Goal: Information Seeking & Learning: Learn about a topic

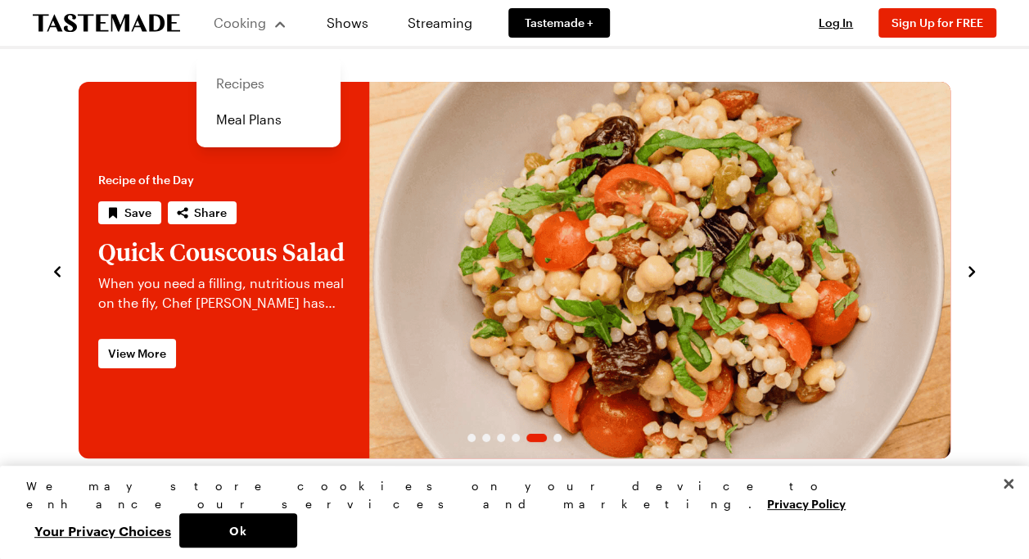
click at [228, 85] on link "Recipes" at bounding box center [268, 83] width 124 height 36
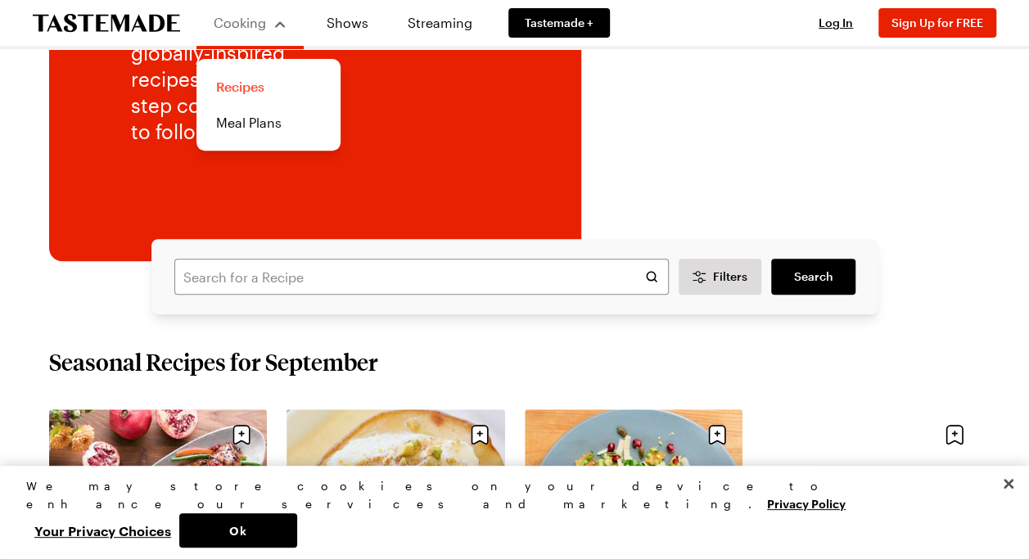
scroll to position [251, 0]
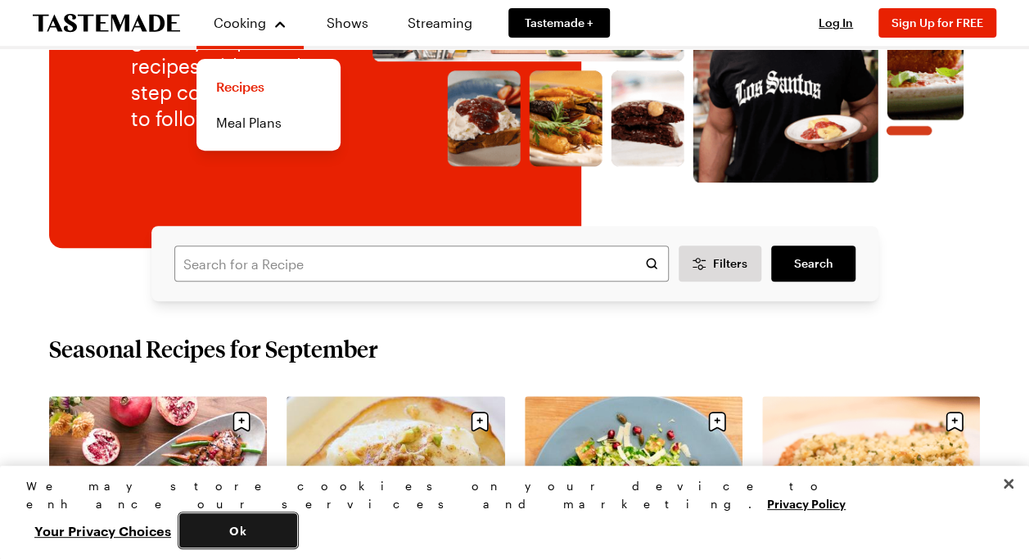
click at [297, 543] on button "Ok" at bounding box center [238, 530] width 118 height 34
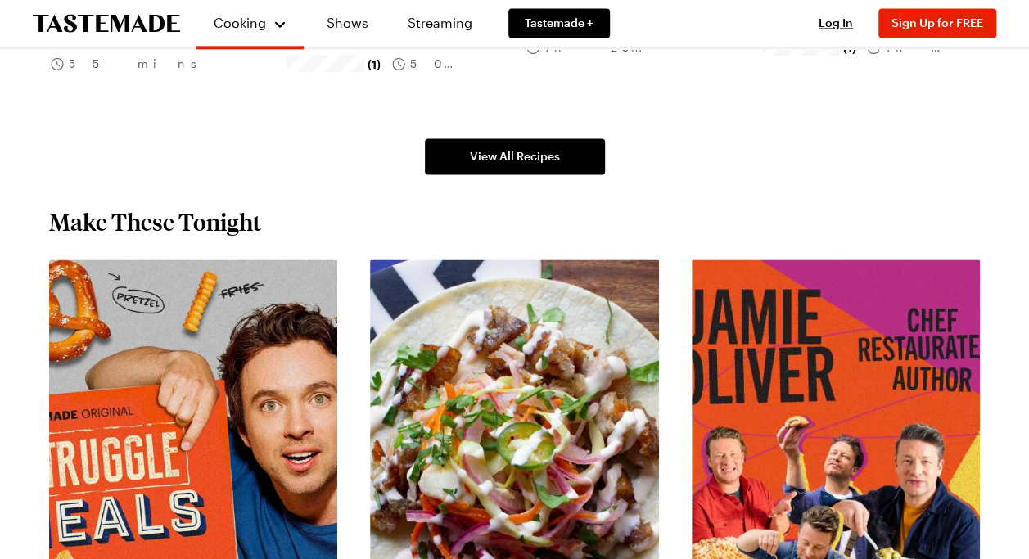
scroll to position [1208, 0]
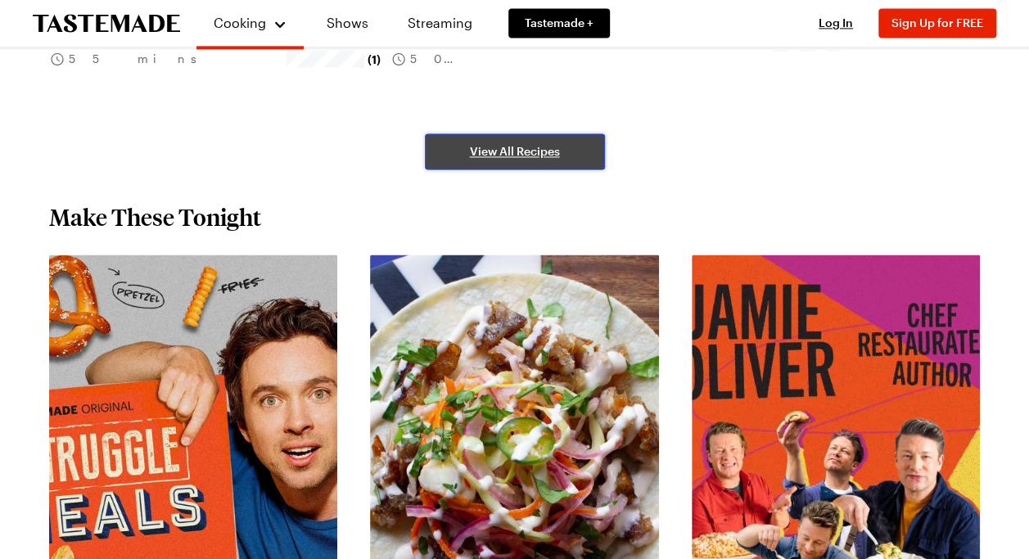
click at [486, 134] on link "View All Recipes" at bounding box center [515, 151] width 180 height 36
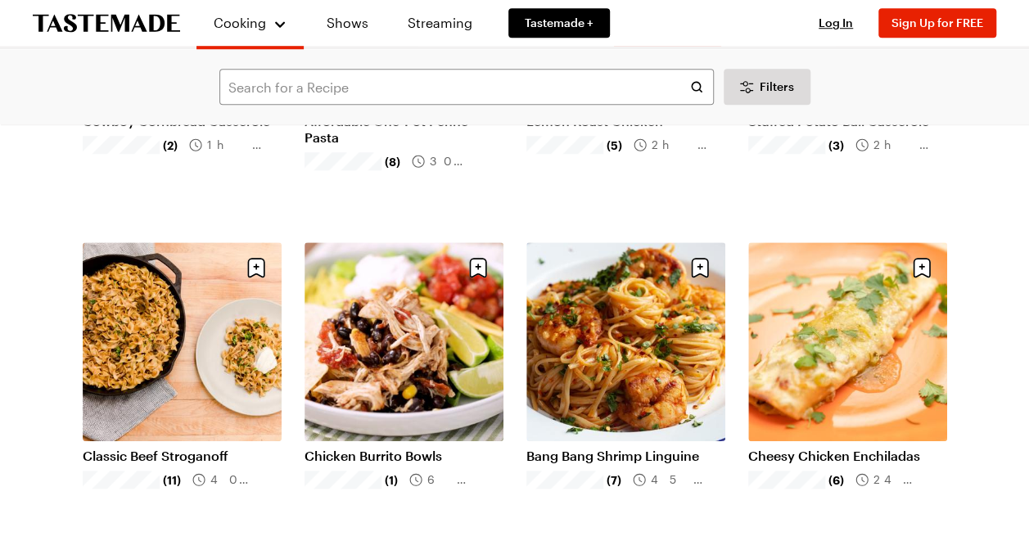
scroll to position [688, 0]
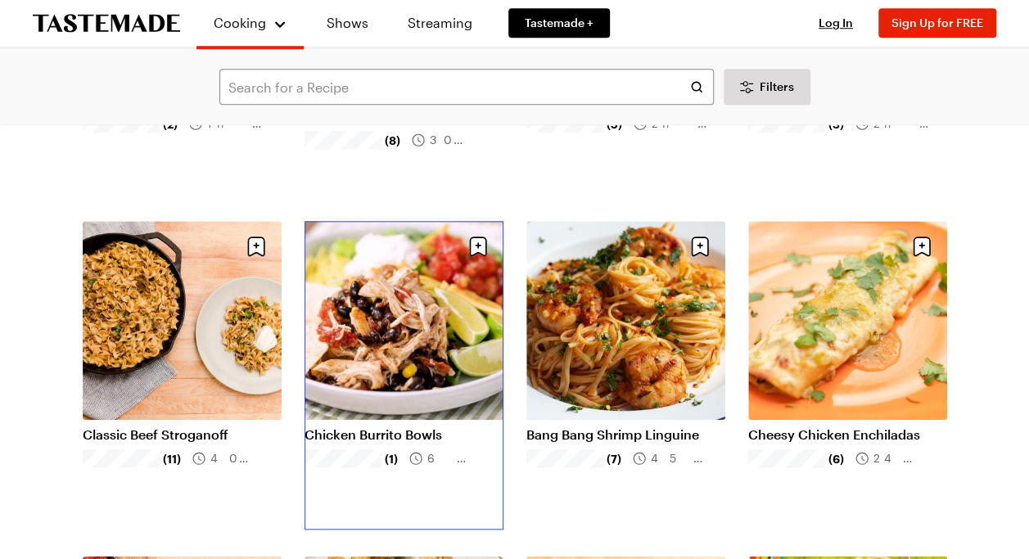
click at [400, 427] on link "Chicken Burrito Bowls" at bounding box center [404, 435] width 199 height 16
